Goal: Task Accomplishment & Management: Complete application form

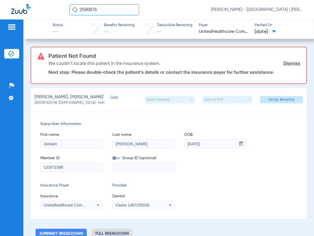
drag, startPoint x: 105, startPoint y: 5, endPoint x: 73, endPoint y: 5, distance: 31.5
click at [78, 5] on input "2590876" at bounding box center [105, 9] width 70 height 11
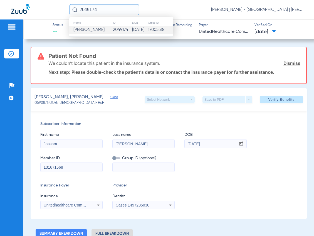
type input "2049174"
click at [92, 29] on span "[PERSON_NAME]" at bounding box center [88, 30] width 31 height 4
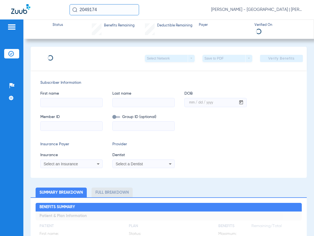
type input "[PERSON_NAME]"
type input "[DATE]"
type input "71815436"
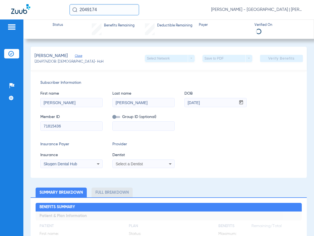
click at [138, 164] on span "Select a Dentist" at bounding box center [129, 164] width 27 height 4
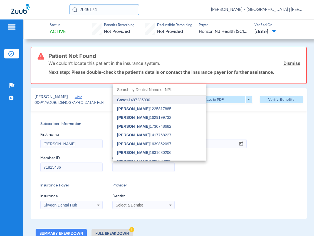
click at [123, 100] on span "Cases" at bounding box center [122, 100] width 11 height 4
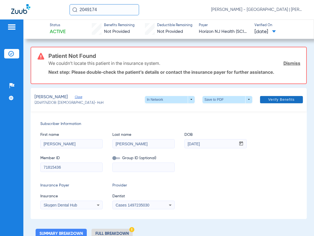
click at [272, 100] on span "Verify Benefits" at bounding box center [282, 99] width 26 height 4
